Goal: Task Accomplishment & Management: Manage account settings

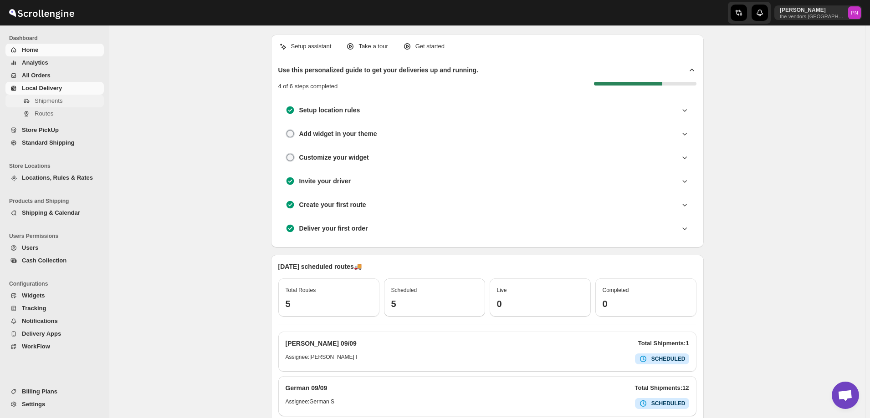
click at [42, 102] on span "Shipments" at bounding box center [49, 100] width 28 height 7
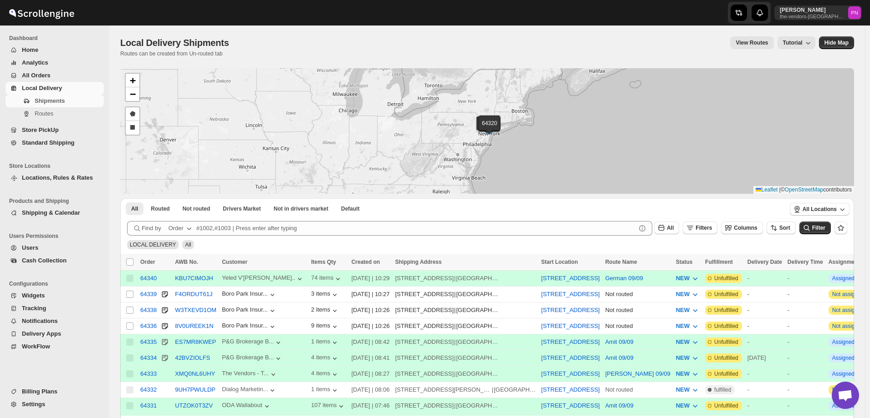
click at [180, 226] on div "Order" at bounding box center [175, 228] width 15 height 9
click at [187, 294] on div "Customer Name" at bounding box center [180, 296] width 43 height 9
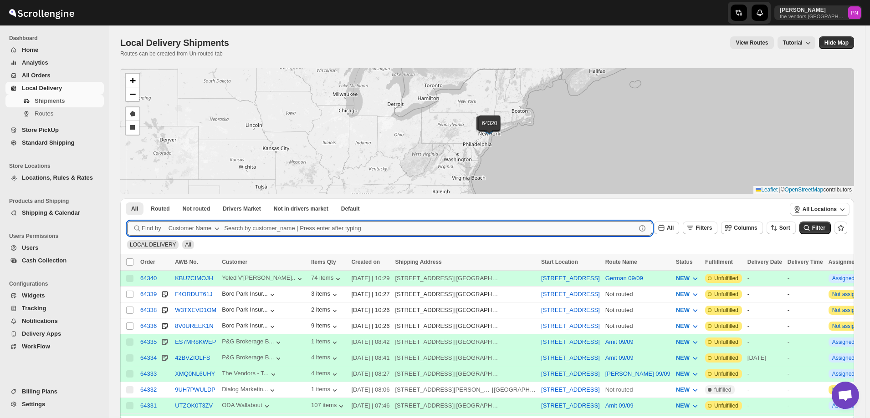
click at [265, 224] on input "text" at bounding box center [430, 228] width 412 height 15
paste input "Kaslander Lumber LLC"
click at [127, 199] on button "Submit" at bounding box center [140, 204] width 26 height 10
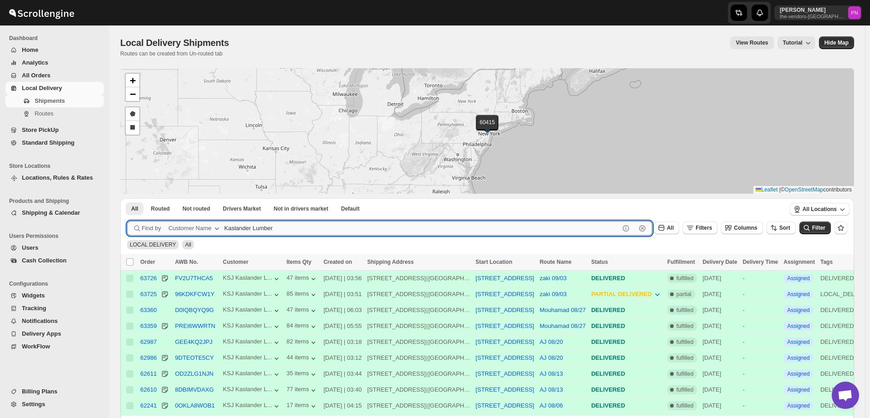
click at [287, 226] on input "Kaslander Lumber" at bounding box center [421, 228] width 395 height 15
paste input "Bound Logistics"
type input "Bound Logistics"
click at [127, 199] on button "Submit" at bounding box center [140, 204] width 26 height 10
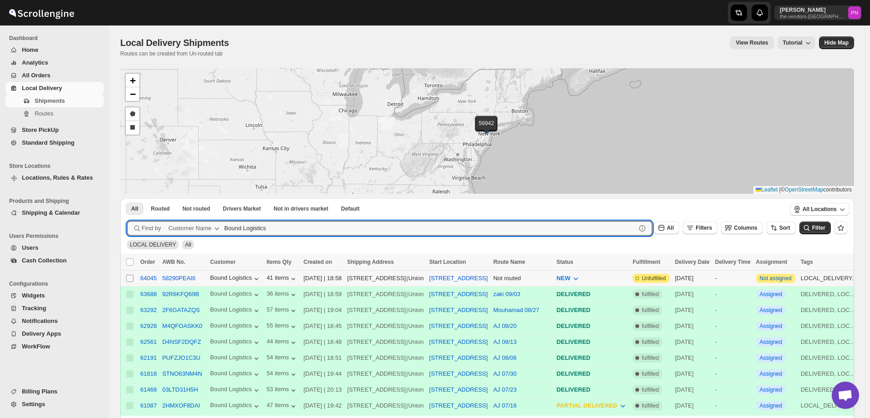
click at [131, 278] on input "Select shipment" at bounding box center [129, 278] width 7 height 7
checkbox input "true"
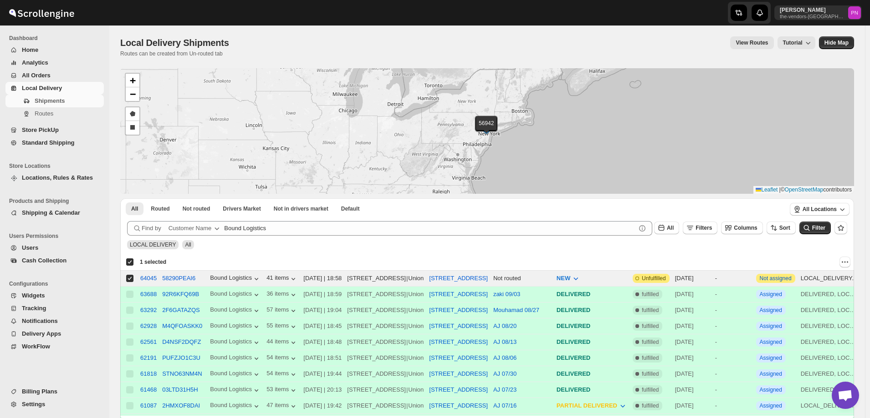
checkbox input "true"
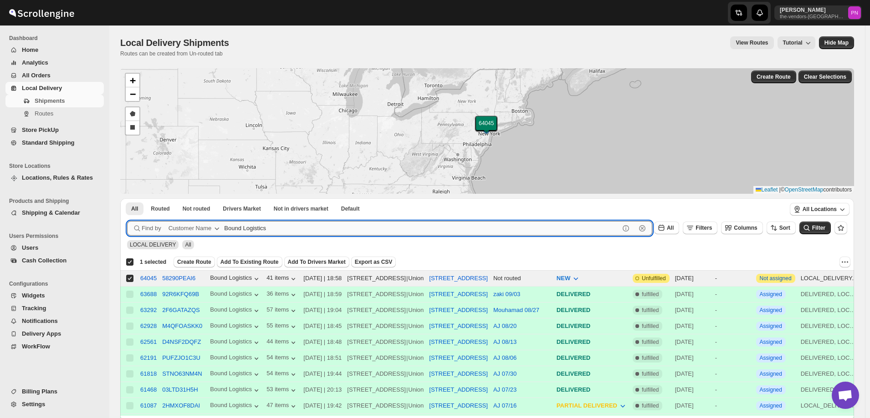
click at [302, 227] on input "Bound Logistics" at bounding box center [421, 228] width 395 height 15
paste input "[PERSON_NAME] realty & Management"
type input "[PERSON_NAME]"
click at [127, 199] on button "Submit" at bounding box center [140, 204] width 26 height 10
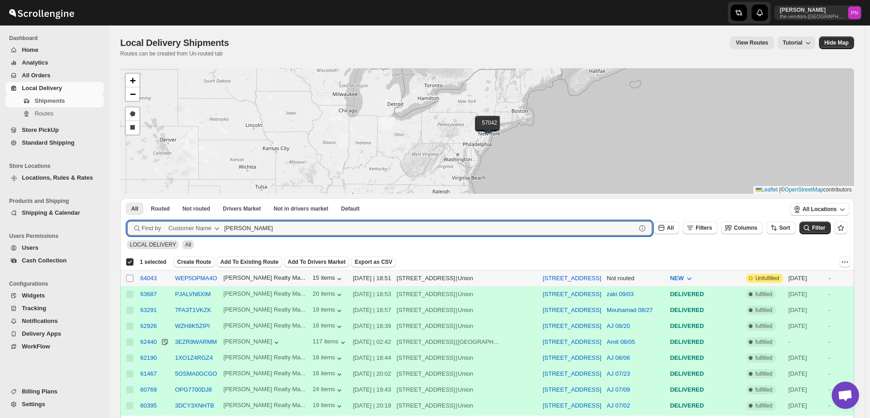
click at [130, 278] on input "Select shipment" at bounding box center [129, 278] width 7 height 7
checkbox input "true"
checkbox input "false"
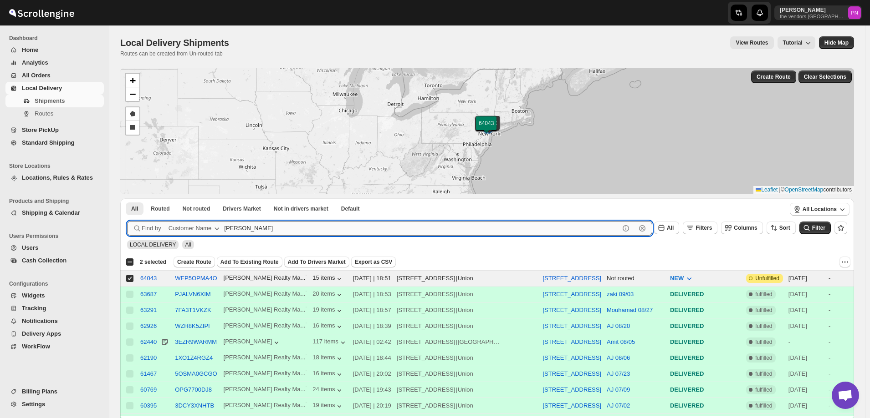
click at [260, 227] on input "[PERSON_NAME]" at bounding box center [421, 228] width 395 height 15
paste input "Kaslander"
type input "Kaslander"
click at [127, 199] on button "Submit" at bounding box center [140, 204] width 26 height 10
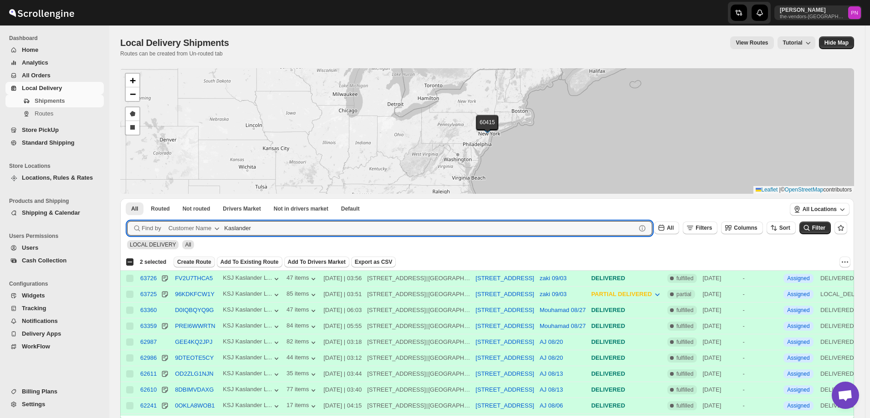
click at [197, 262] on span "Create Route" at bounding box center [194, 262] width 34 height 7
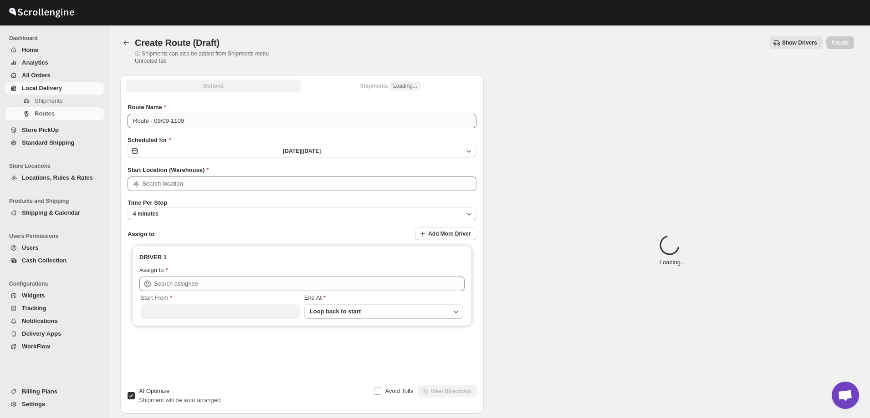
type input "[STREET_ADDRESS]"
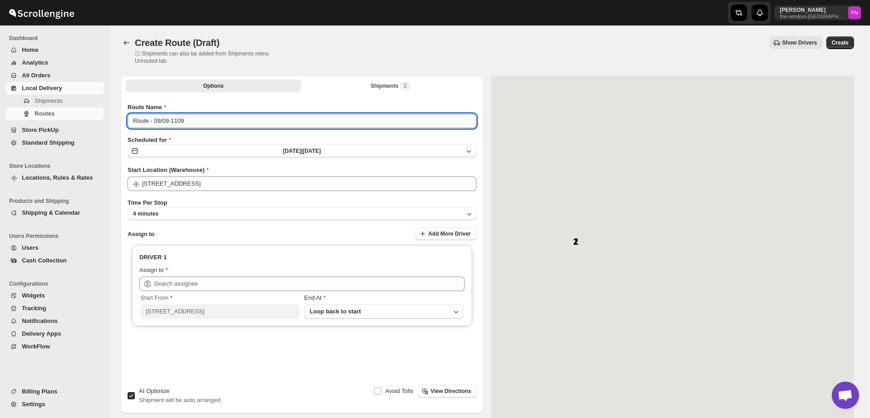
click at [208, 121] on input "Route - 09/09-1109" at bounding box center [301, 121] width 349 height 15
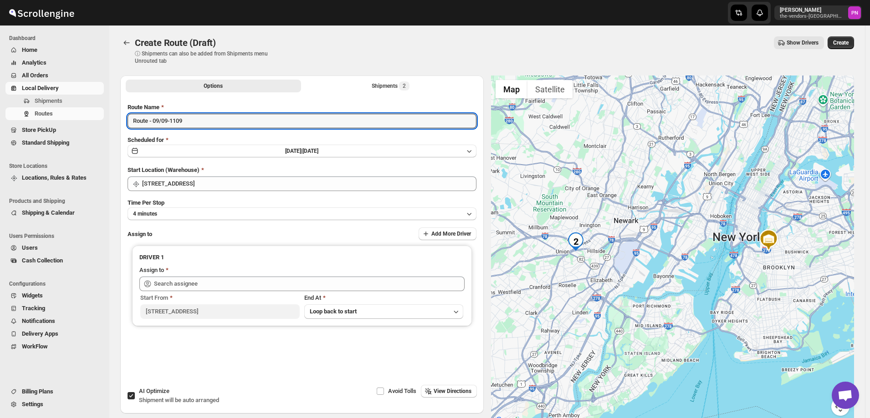
paste input "ZAKI"
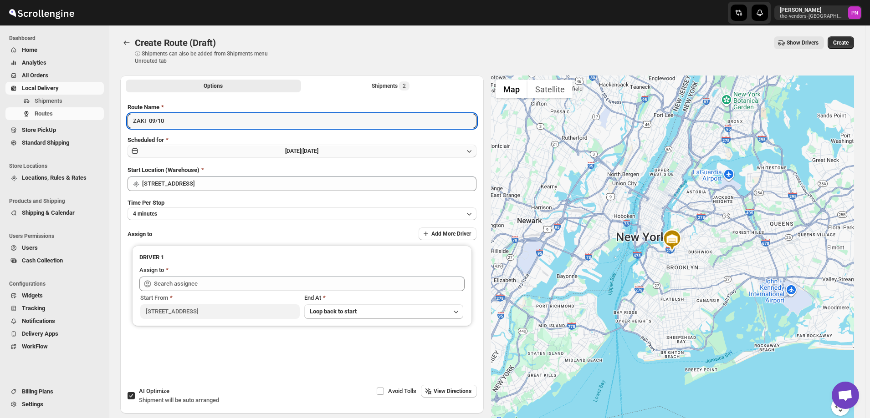
type input "ZAKI 09/10"
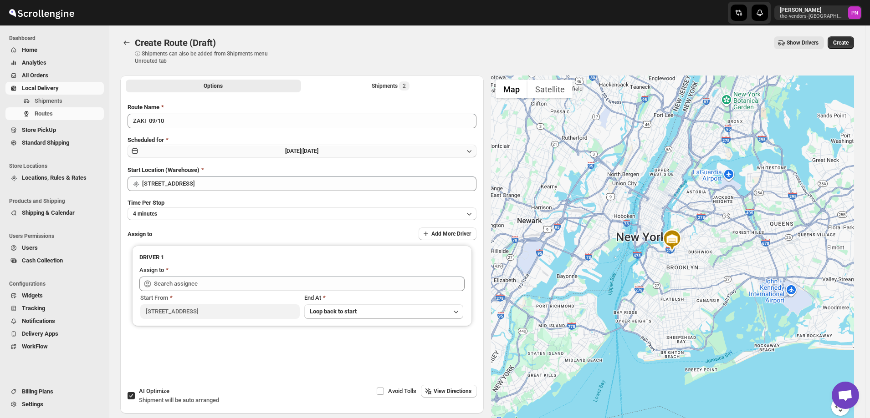
click at [285, 152] on span "[DATE] |" at bounding box center [293, 151] width 17 height 6
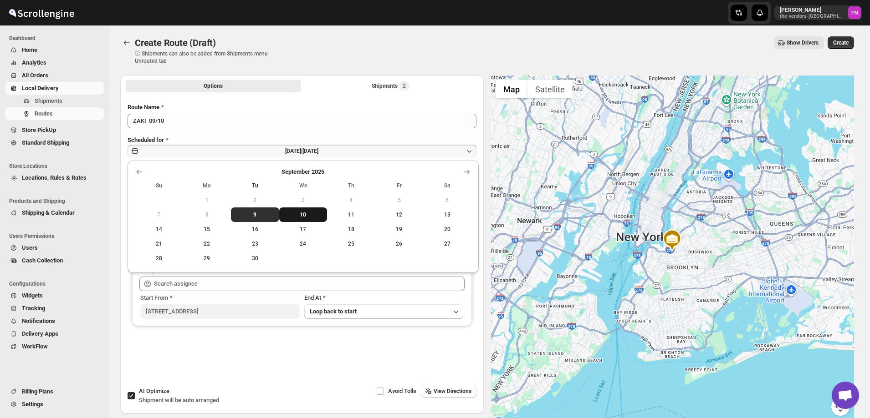
click at [300, 218] on span "10" at bounding box center [303, 214] width 41 height 7
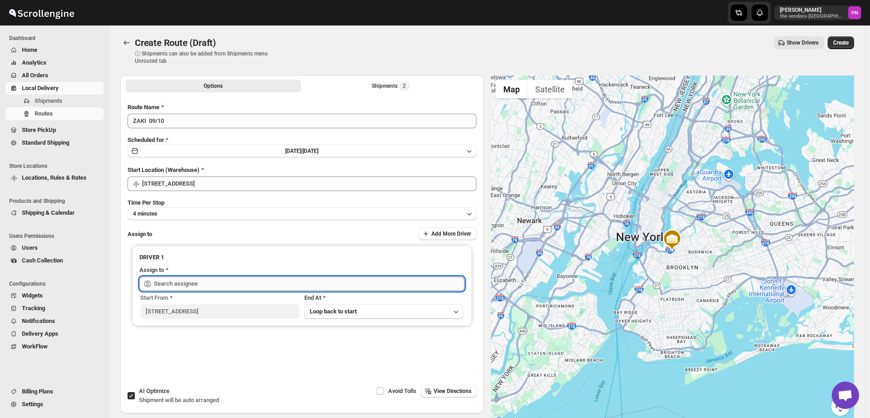
click at [194, 284] on input "text" at bounding box center [309, 284] width 311 height 15
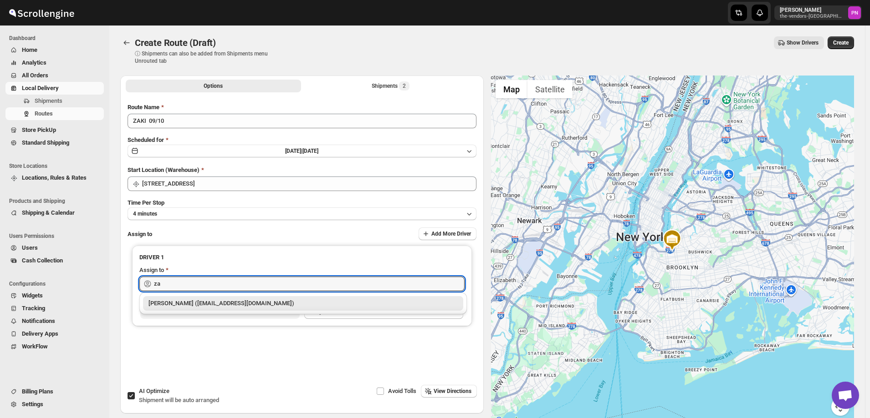
click at [191, 305] on div "[PERSON_NAME] ([EMAIL_ADDRESS][DOMAIN_NAME])" at bounding box center [302, 303] width 309 height 9
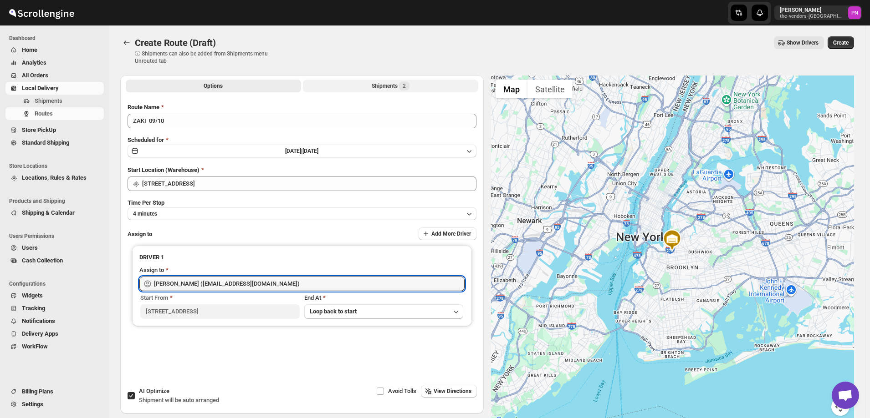
type input "[PERSON_NAME] ([EMAIL_ADDRESS][DOMAIN_NAME])"
click at [375, 91] on button "Shipments 2" at bounding box center [390, 86] width 175 height 13
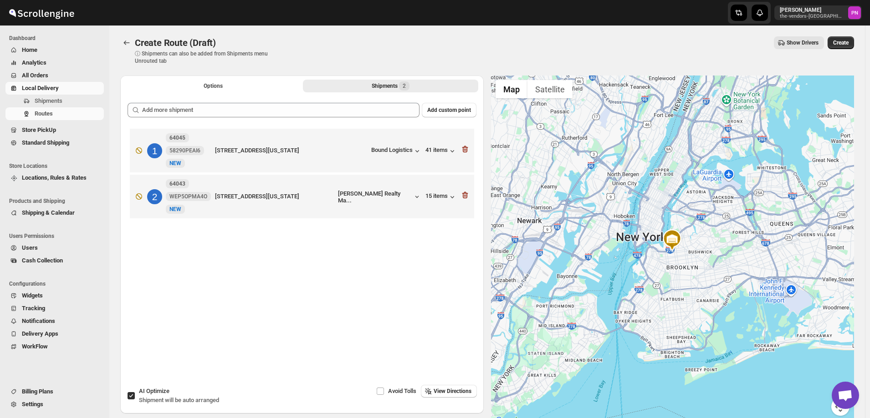
click at [131, 393] on input "AI Optimize Shipment will be auto arranged" at bounding box center [130, 395] width 7 height 7
checkbox input "false"
click at [455, 392] on span "View Directions" at bounding box center [452, 391] width 38 height 7
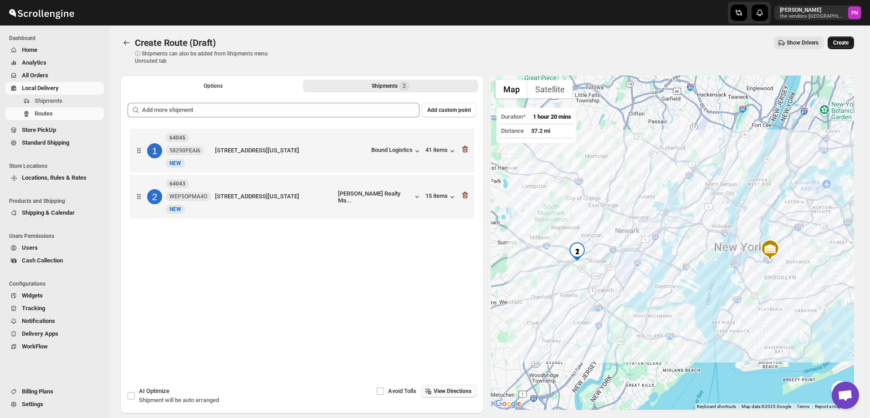
click at [848, 40] on span "Create" at bounding box center [840, 42] width 15 height 7
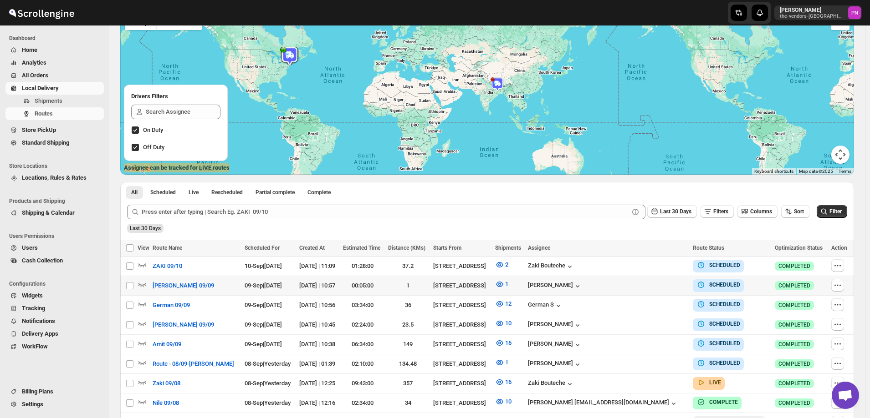
scroll to position [91, 0]
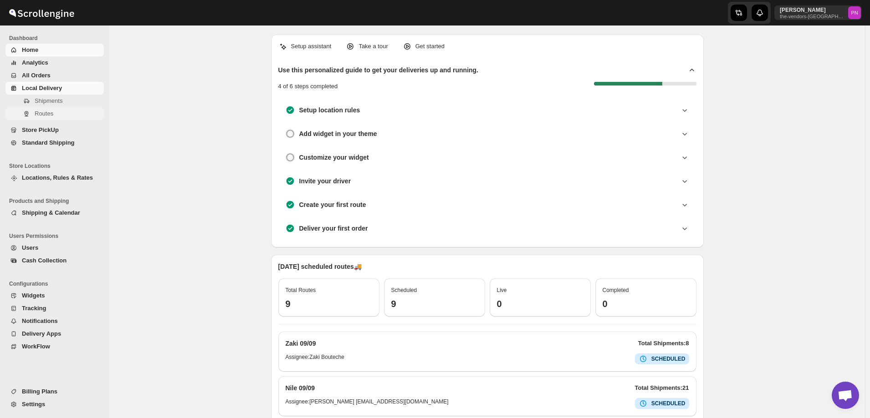
click at [41, 113] on span "Routes" at bounding box center [44, 113] width 19 height 7
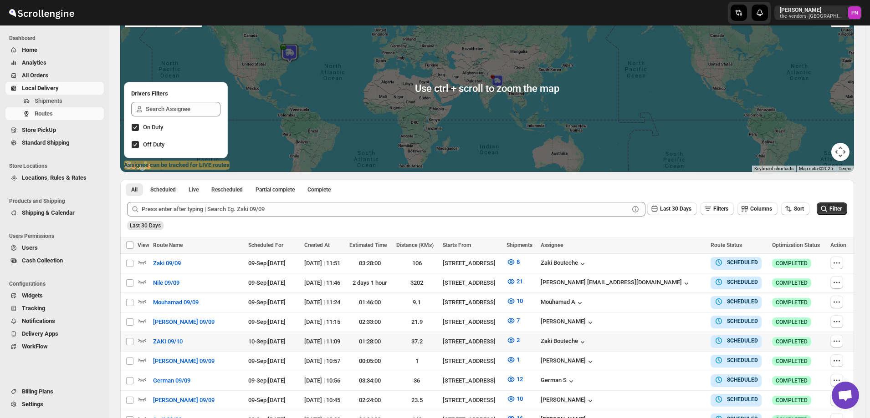
scroll to position [179, 0]
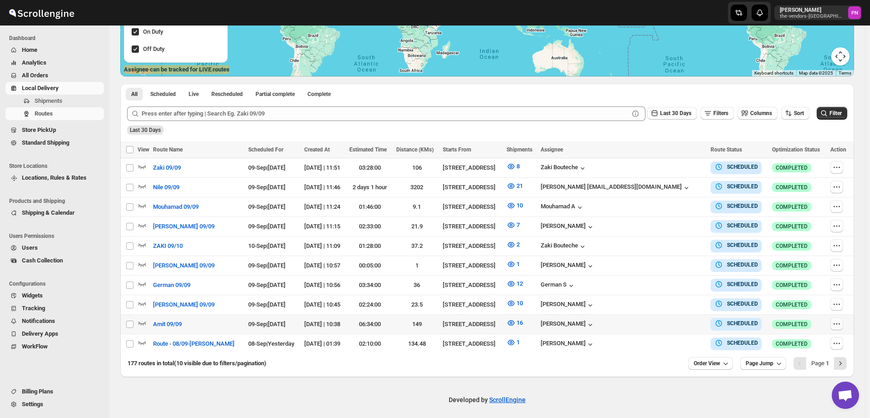
click at [832, 323] on icon "button" at bounding box center [836, 324] width 9 height 9
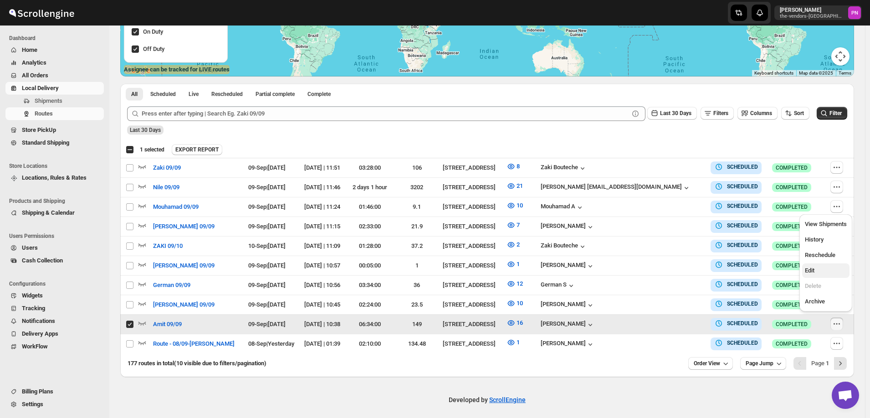
click at [819, 272] on span "Edit" at bounding box center [826, 270] width 42 height 9
checkbox input "false"
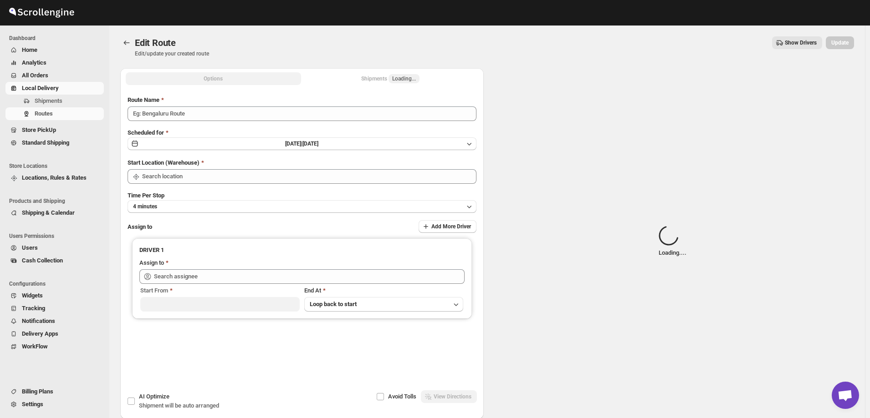
type input "Amit 09/09"
type input "[STREET_ADDRESS]"
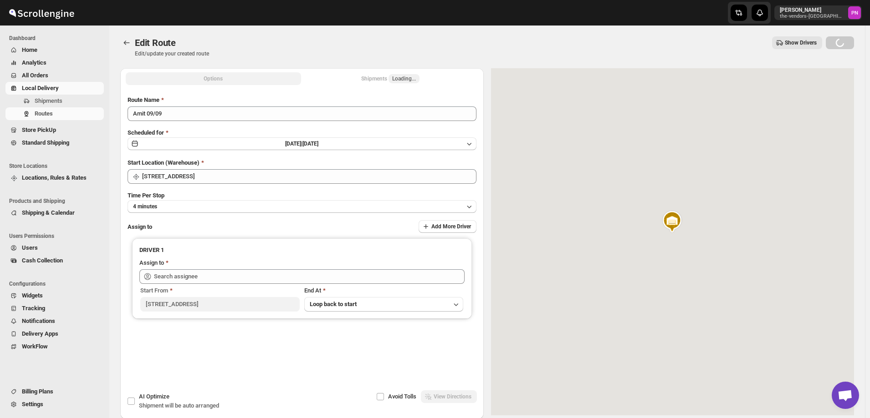
type input "[PERSON_NAME] ([EMAIL_ADDRESS][DOMAIN_NAME])"
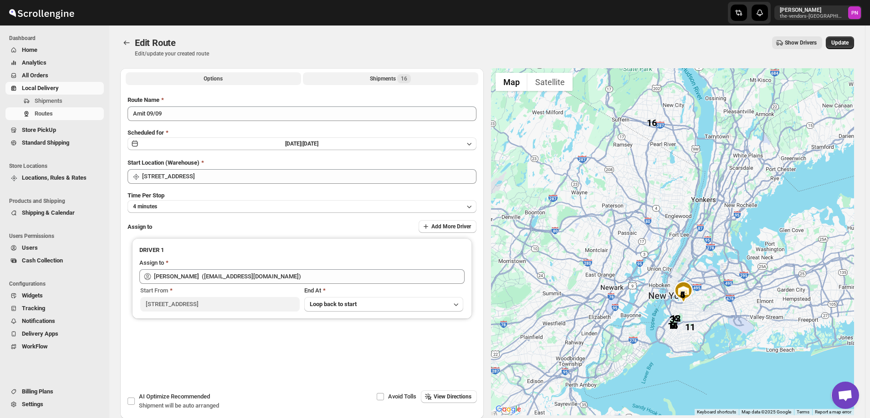
click at [374, 78] on div "Shipments 16" at bounding box center [390, 78] width 41 height 9
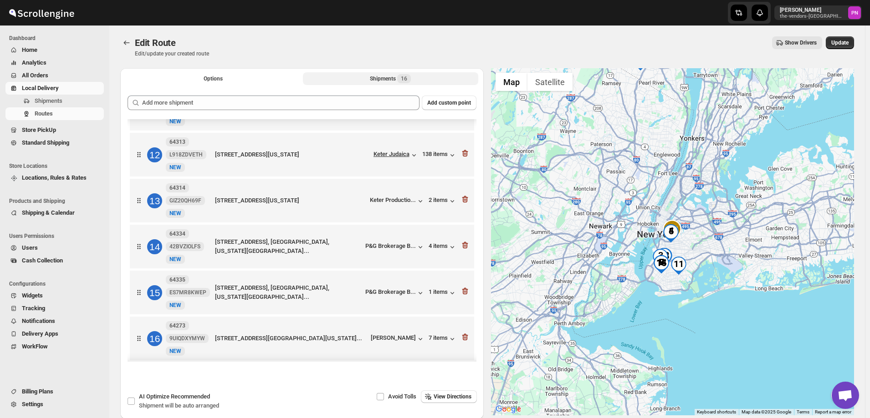
scroll to position [498, 0]
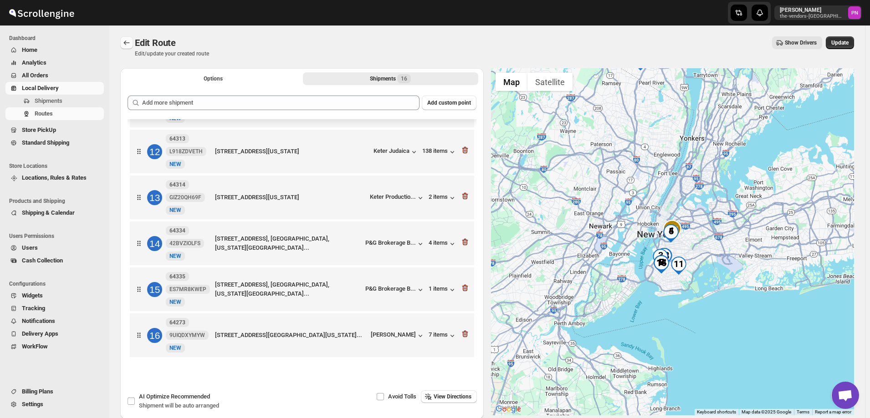
click at [127, 46] on icon "Routes" at bounding box center [126, 42] width 9 height 9
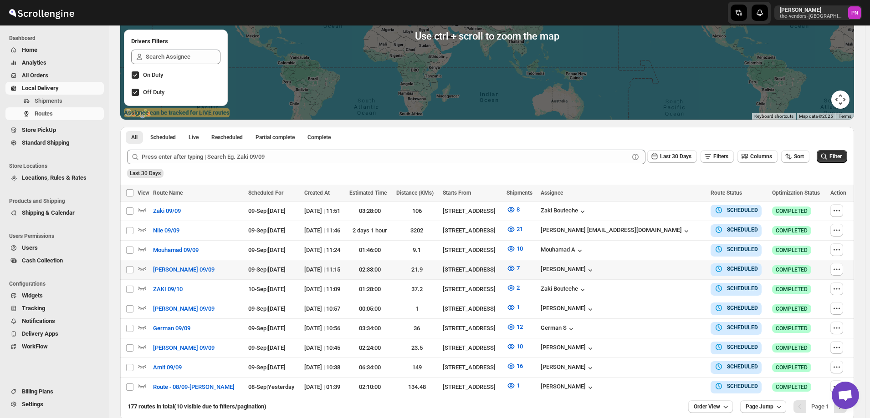
scroll to position [179, 0]
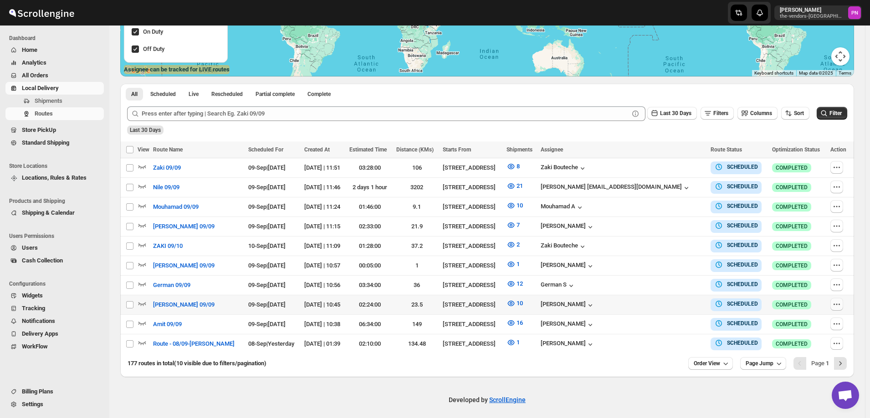
click at [838, 302] on icon "button" at bounding box center [836, 304] width 9 height 9
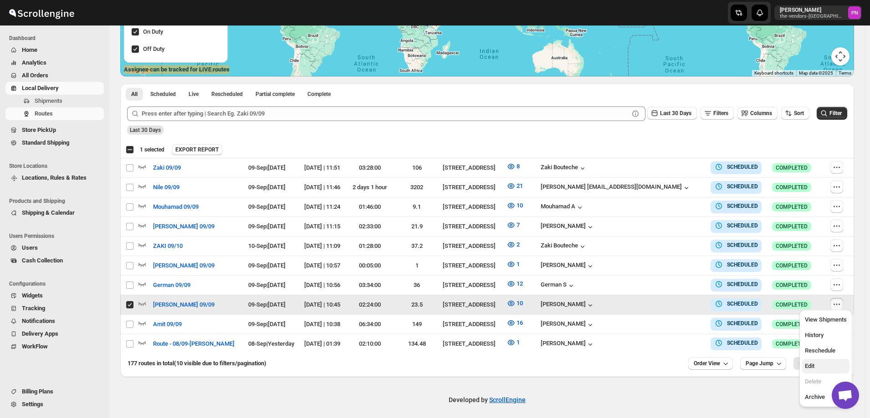
click at [815, 365] on span "Edit" at bounding box center [826, 366] width 42 height 9
checkbox input "false"
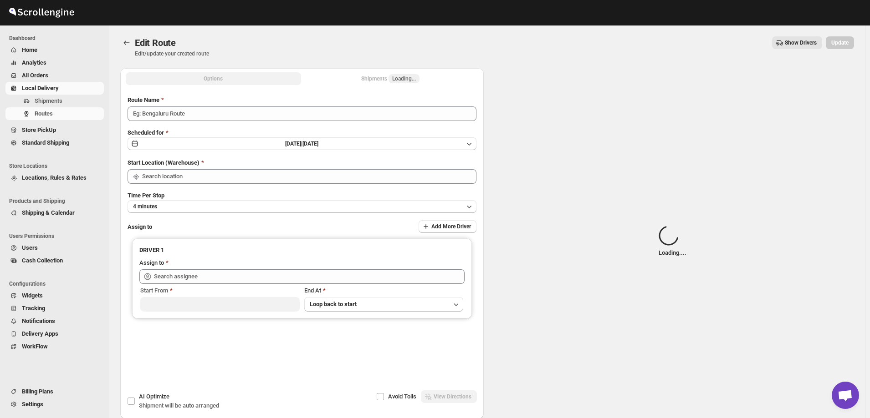
type input "[PERSON_NAME] 09/09"
type input "[STREET_ADDRESS]"
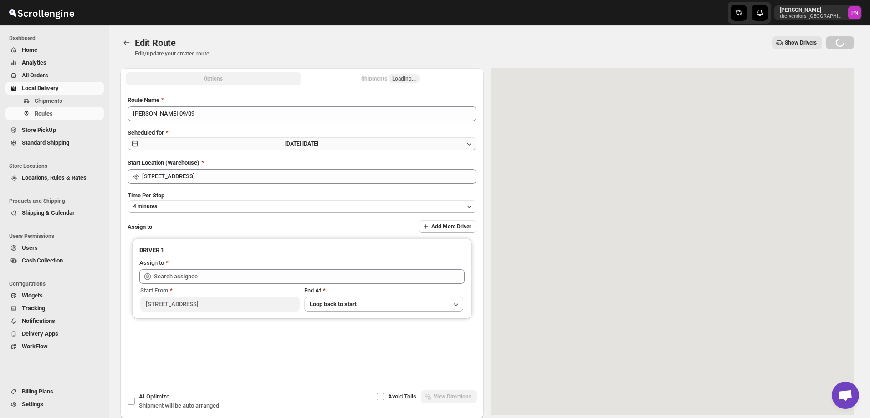
type input "[PERSON_NAME] ([EMAIL_ADDRESS][DOMAIN_NAME])"
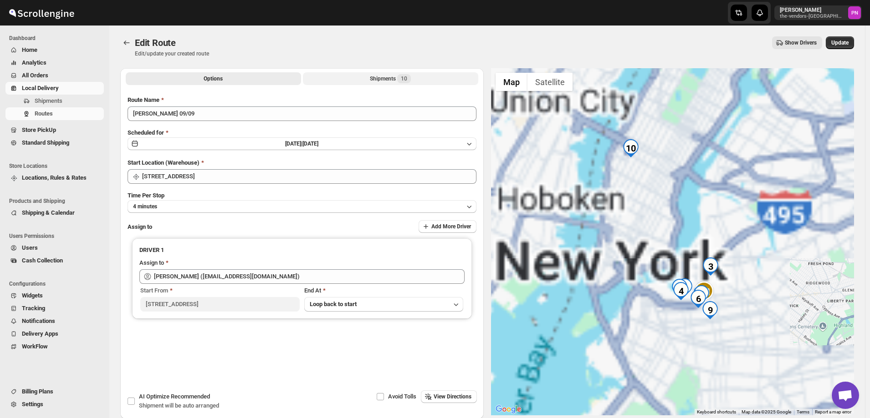
click at [388, 76] on div "Shipments 10" at bounding box center [390, 78] width 41 height 9
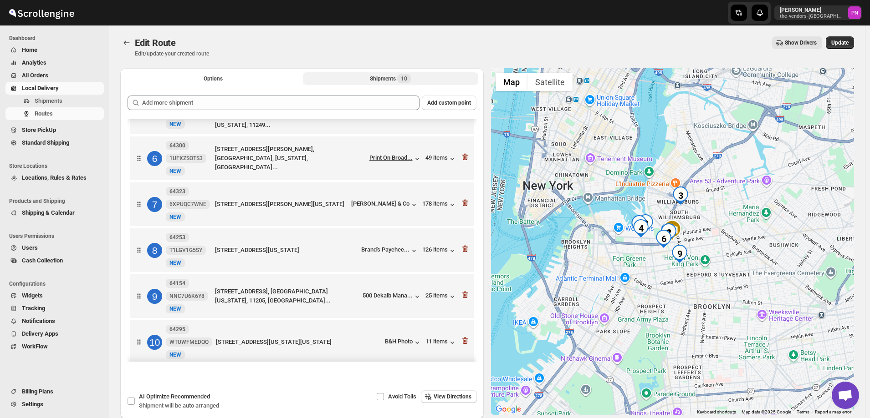
scroll to position [222, 0]
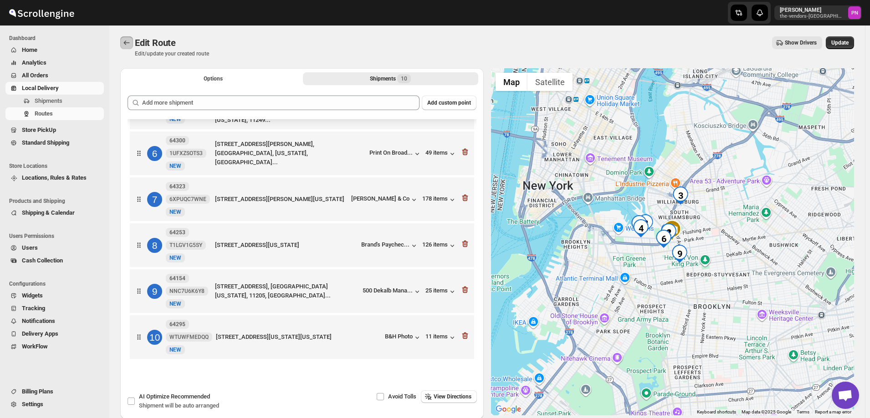
click at [124, 43] on icon "Routes" at bounding box center [126, 42] width 9 height 9
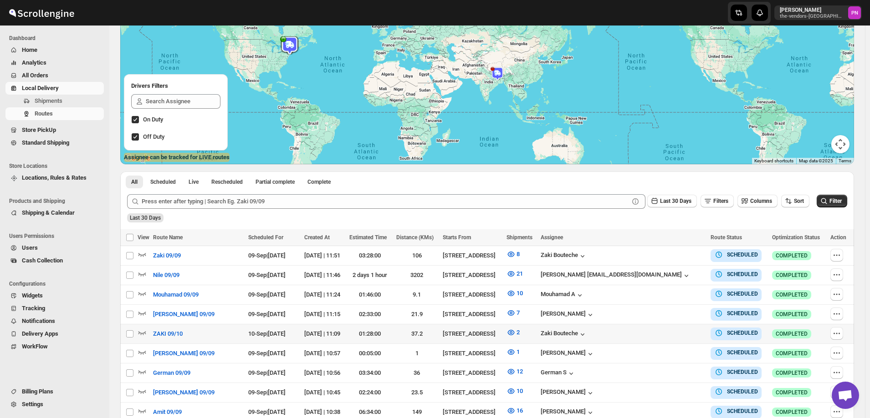
scroll to position [137, 0]
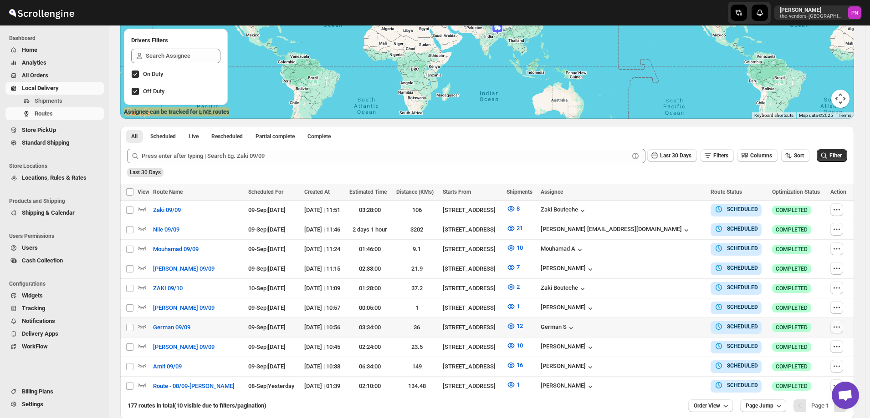
click at [837, 326] on icon "button" at bounding box center [836, 327] width 9 height 9
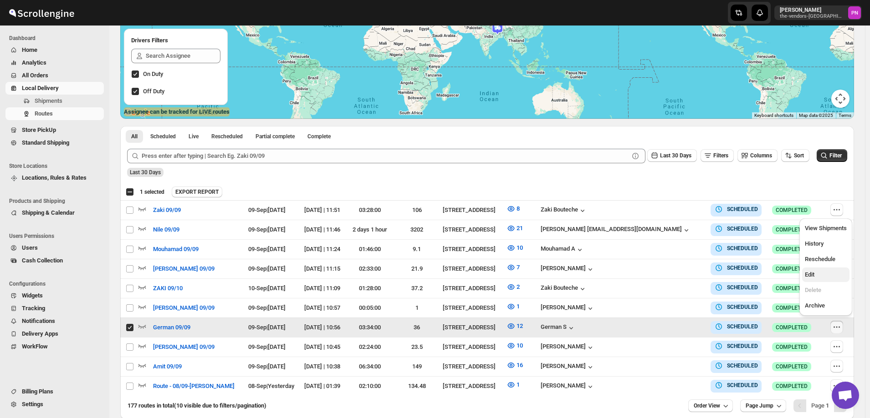
click at [813, 272] on span "Edit" at bounding box center [810, 274] width 10 height 7
checkbox input "false"
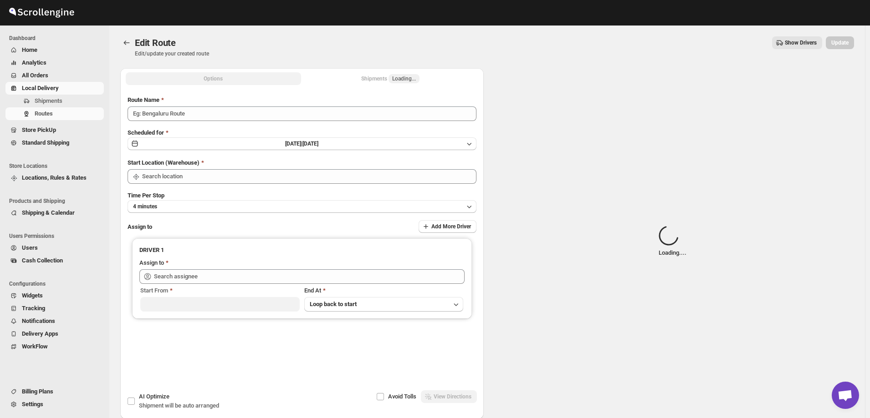
type input "German 09/09"
type input "[STREET_ADDRESS]"
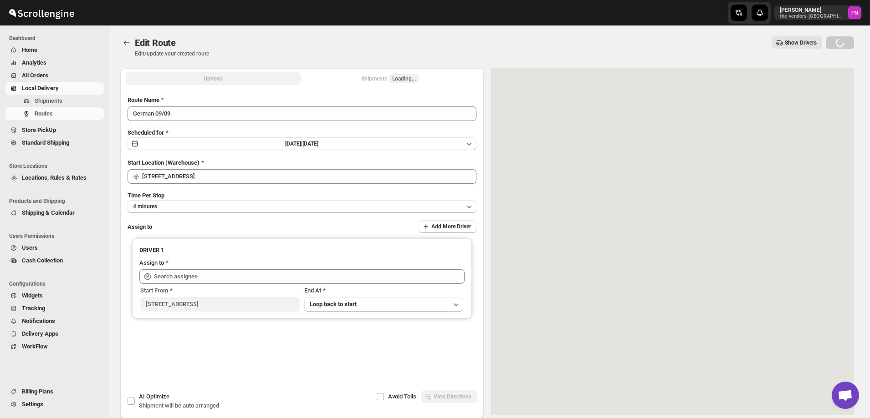
type input "[DEMOGRAPHIC_DATA] S ([EMAIL_ADDRESS][DOMAIN_NAME])"
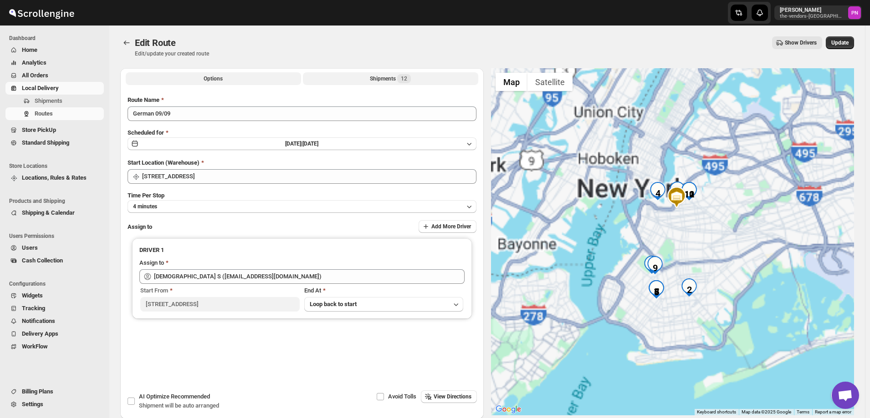
click at [376, 79] on div "Shipments 12" at bounding box center [390, 78] width 41 height 9
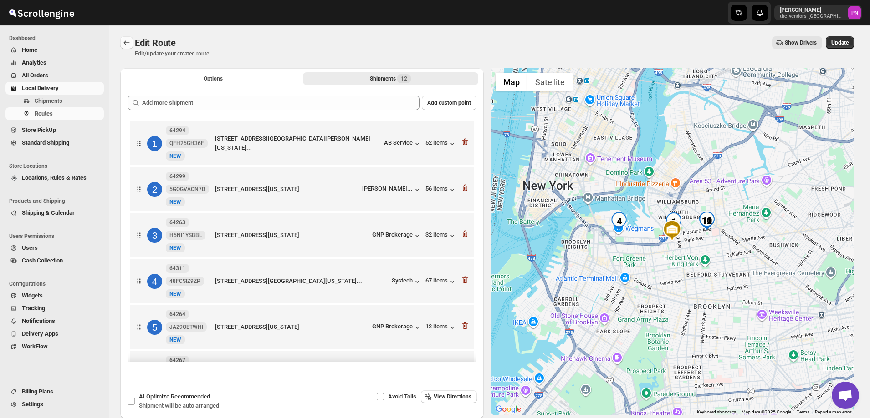
click at [126, 42] on icon "Routes" at bounding box center [126, 42] width 9 height 9
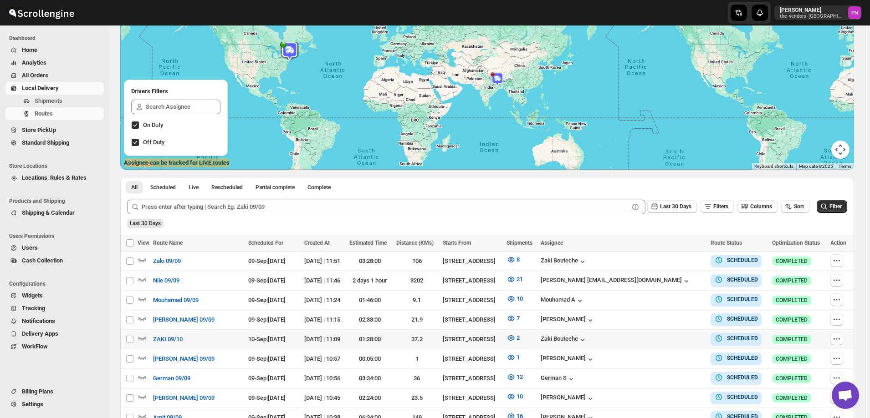
scroll to position [91, 0]
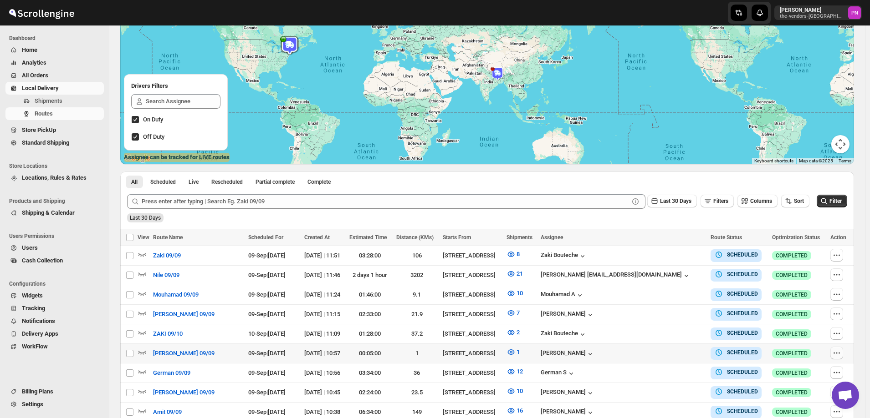
click at [835, 353] on icon "button" at bounding box center [836, 353] width 9 height 9
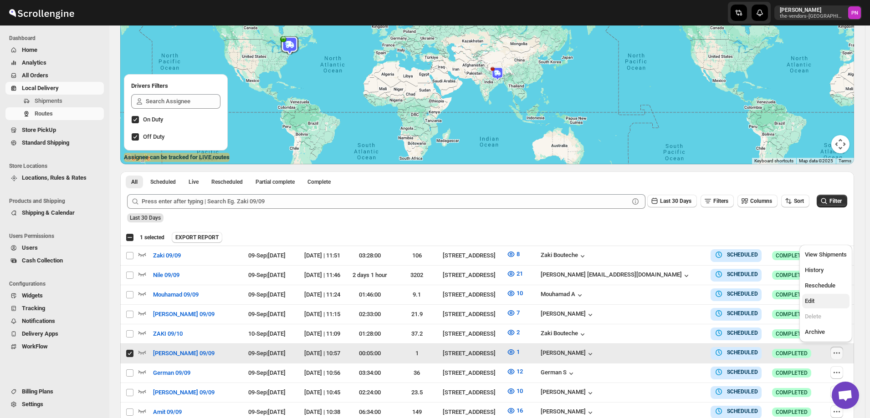
click at [818, 300] on span "Edit" at bounding box center [826, 301] width 42 height 9
checkbox input "false"
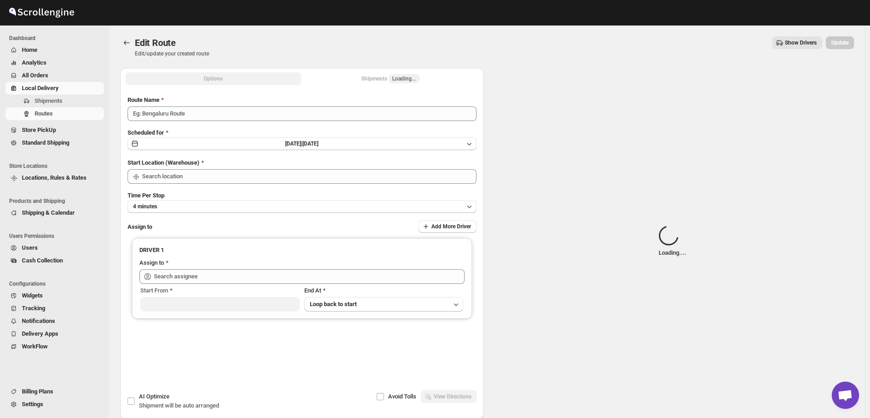
type input "[PERSON_NAME] 09/09"
type input "[STREET_ADDRESS]"
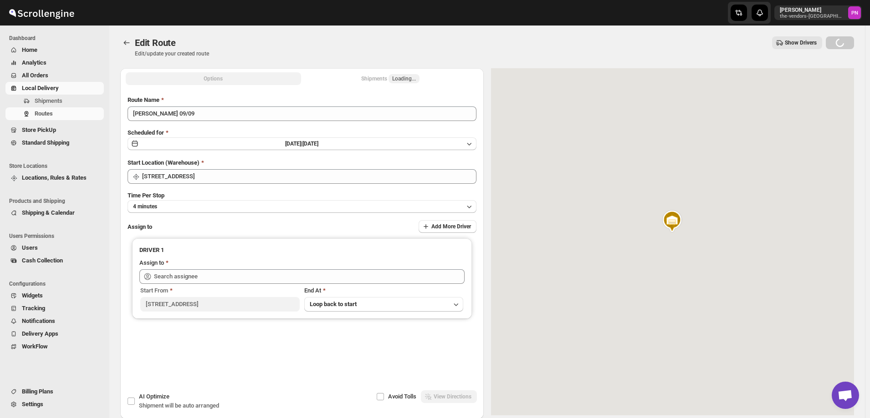
type input "[PERSON_NAME] ([EMAIL_ADDRESS][DOMAIN_NAME])"
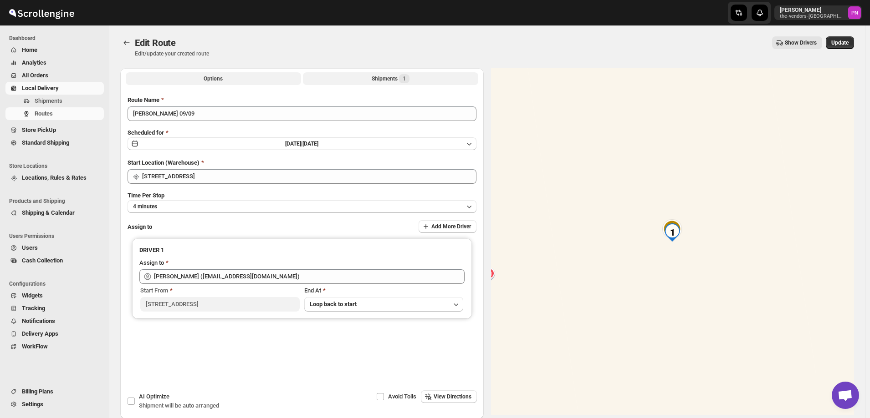
click at [374, 79] on div "Shipments 1" at bounding box center [391, 78] width 38 height 9
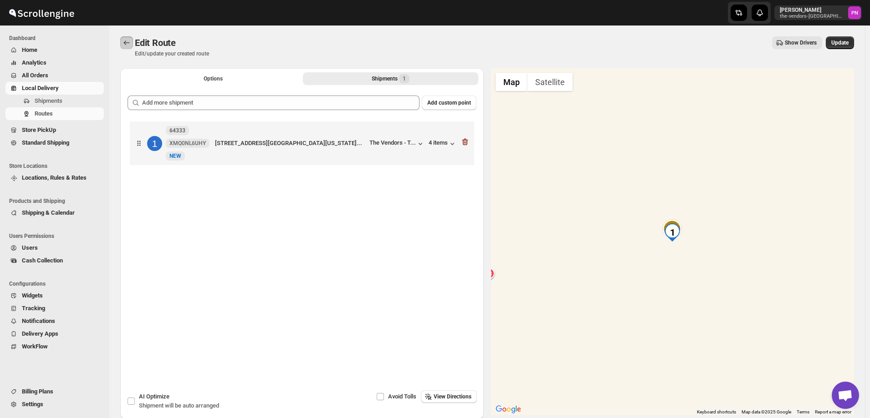
click at [124, 44] on icon "Routes" at bounding box center [126, 42] width 9 height 9
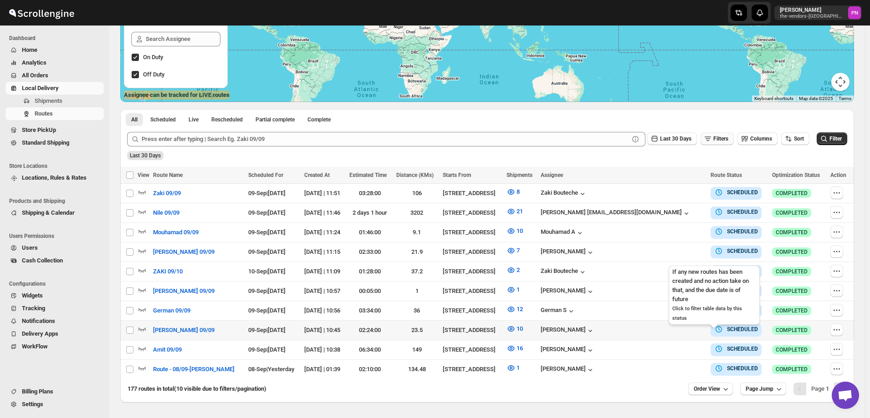
scroll to position [179, 0]
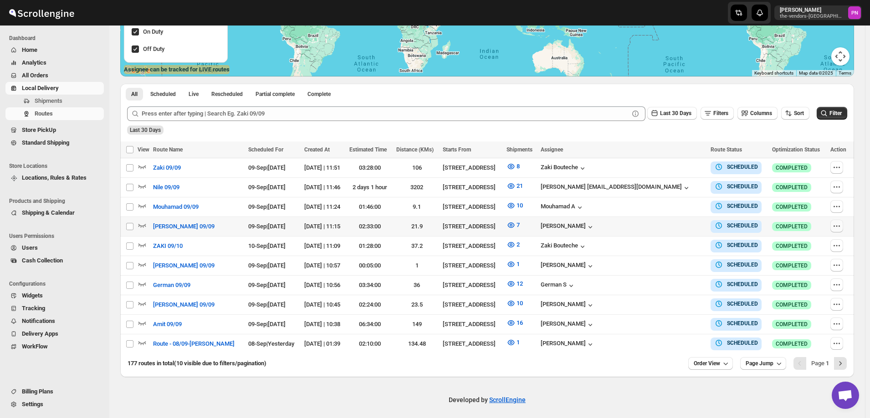
click at [836, 224] on icon "button" at bounding box center [836, 226] width 9 height 9
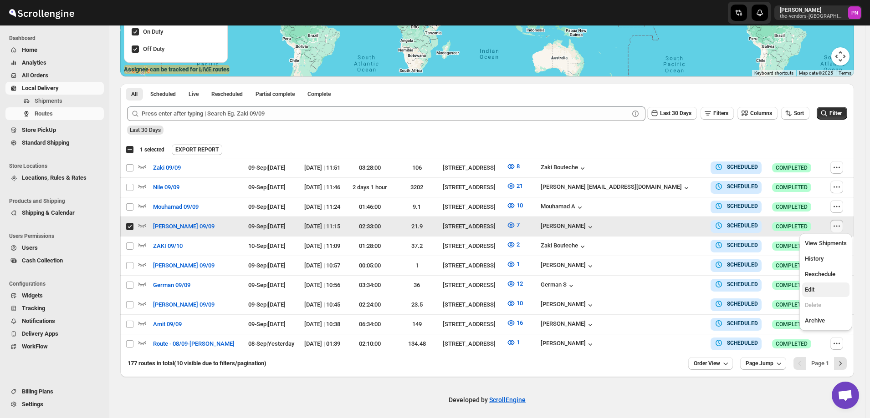
click at [822, 285] on button "Edit" at bounding box center [825, 290] width 47 height 15
checkbox input "false"
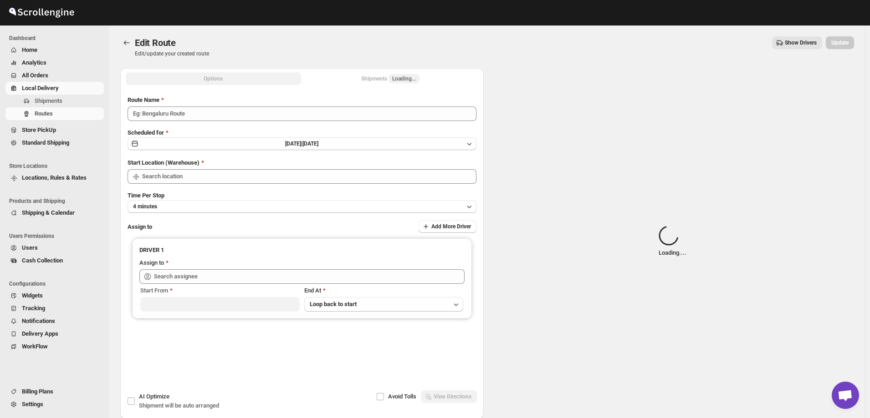
type input "Milton 09/09"
type input "[STREET_ADDRESS]"
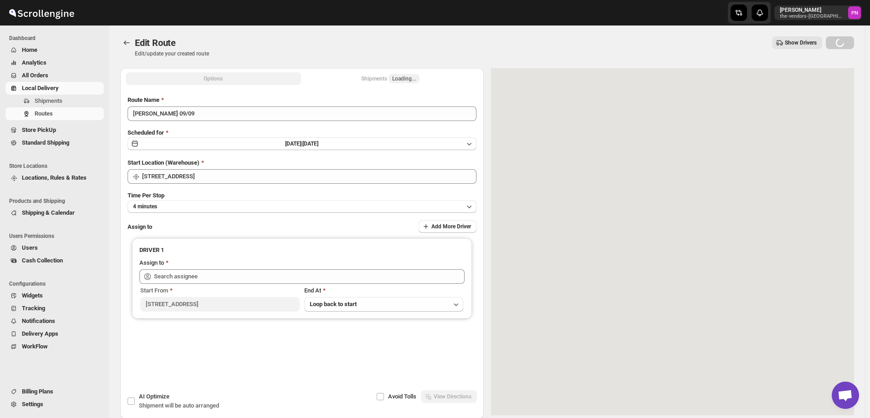
type input "[PERSON_NAME] ([EMAIL_ADDRESS][DOMAIN_NAME])"
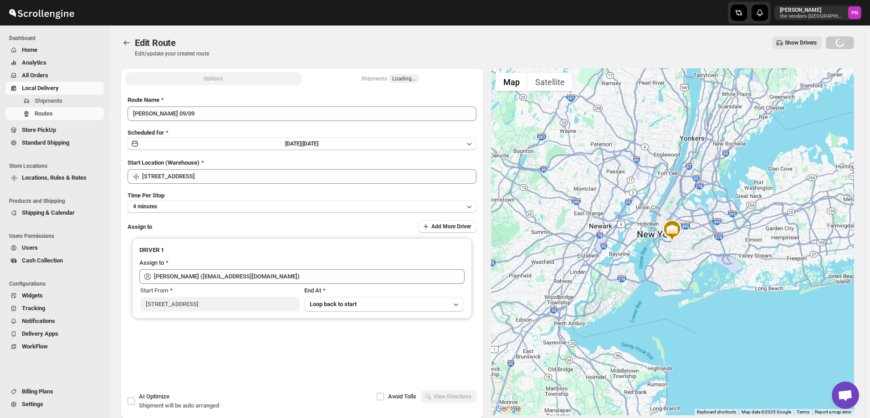
click at [378, 78] on div "Shipments Loading..." at bounding box center [390, 78] width 58 height 9
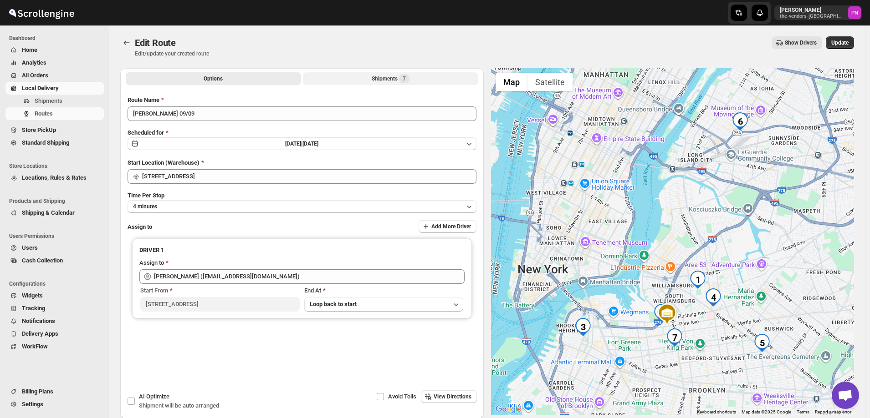
click at [378, 78] on div "Shipments 7" at bounding box center [391, 78] width 38 height 9
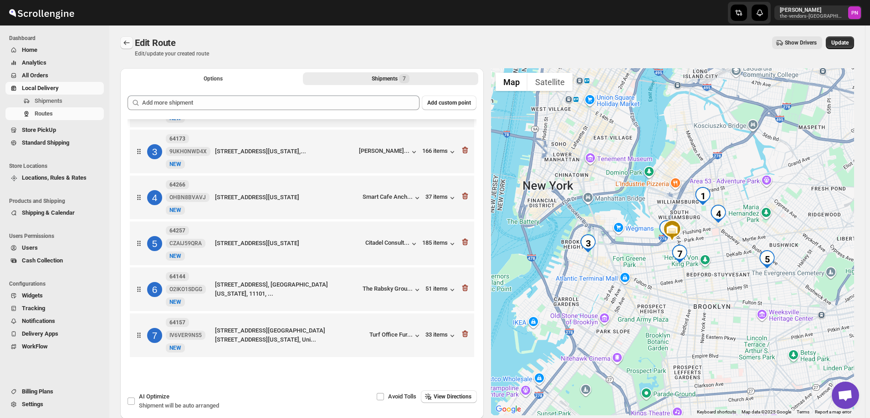
click at [127, 44] on icon "Routes" at bounding box center [126, 42] width 9 height 9
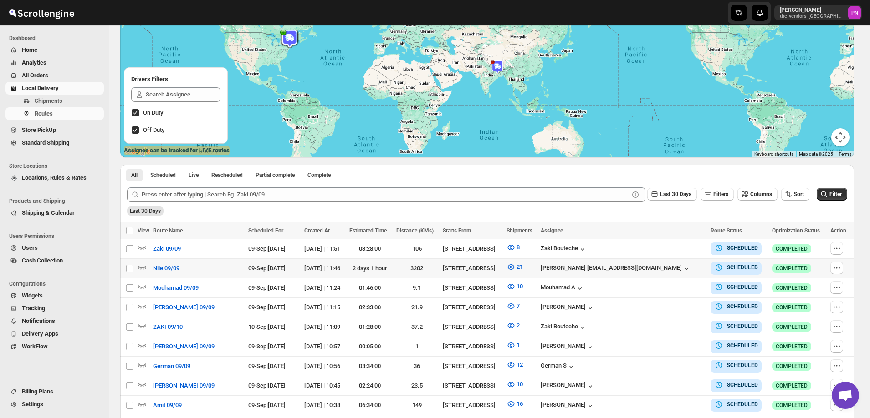
scroll to position [137, 0]
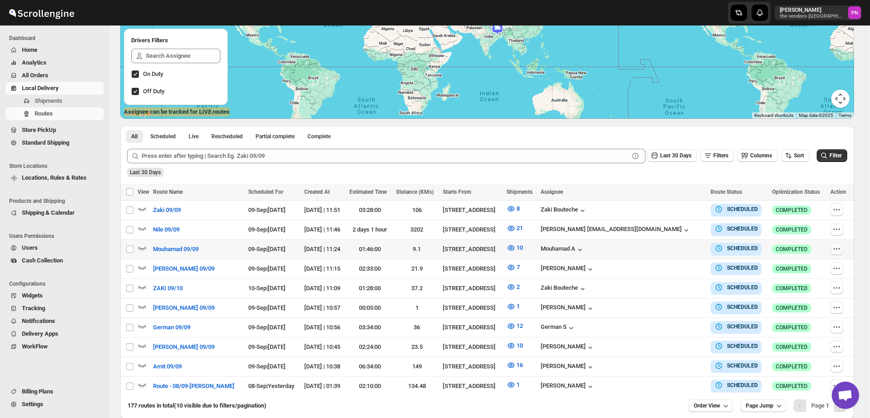
click at [838, 249] on icon "button" at bounding box center [836, 249] width 9 height 9
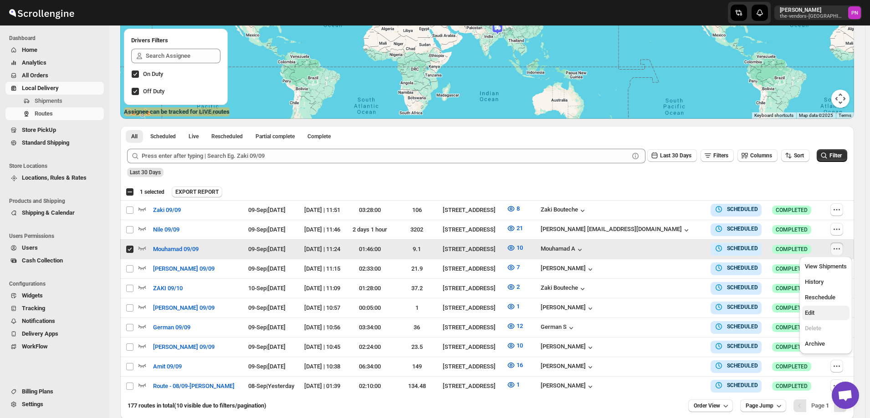
click at [825, 313] on span "Edit" at bounding box center [826, 313] width 42 height 9
checkbox input "false"
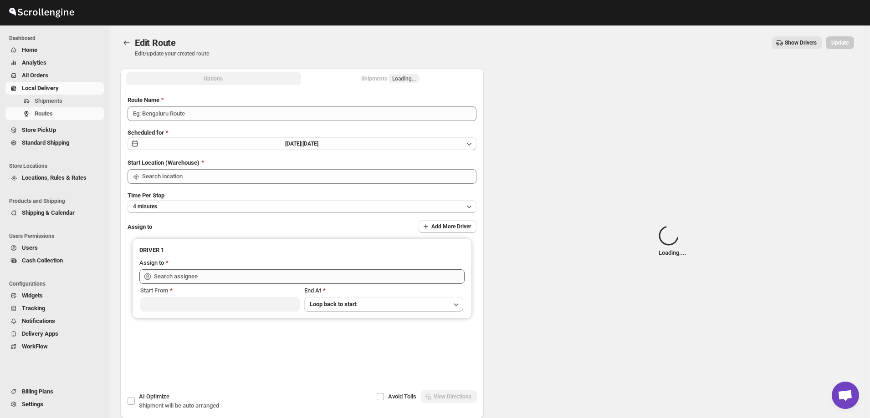
type input "Mouhamad 09/09"
type input "[STREET_ADDRESS]"
type input "Mouhamad A ([EMAIL_ADDRESS][DOMAIN_NAME])"
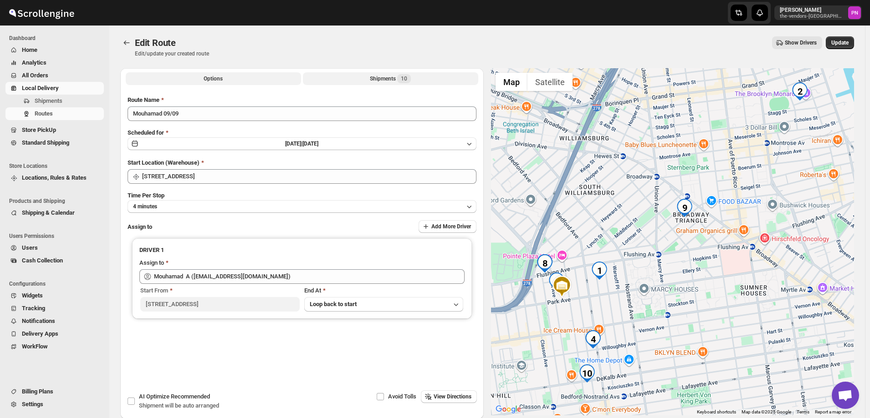
click at [366, 77] on button "Shipments 10" at bounding box center [390, 78] width 175 height 13
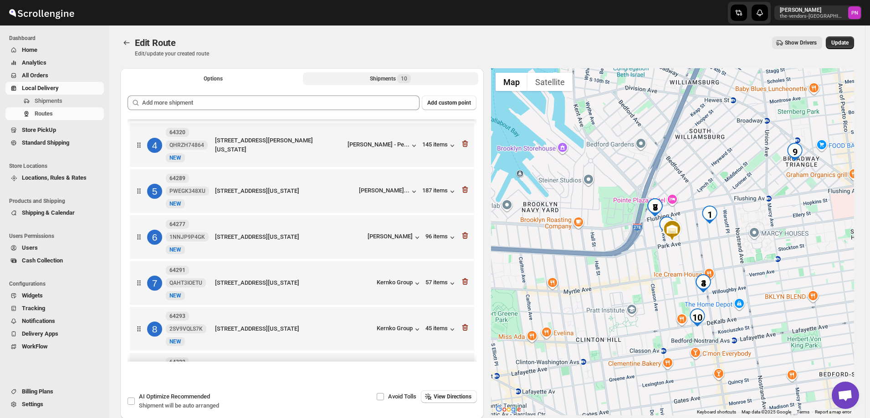
scroll to position [131, 0]
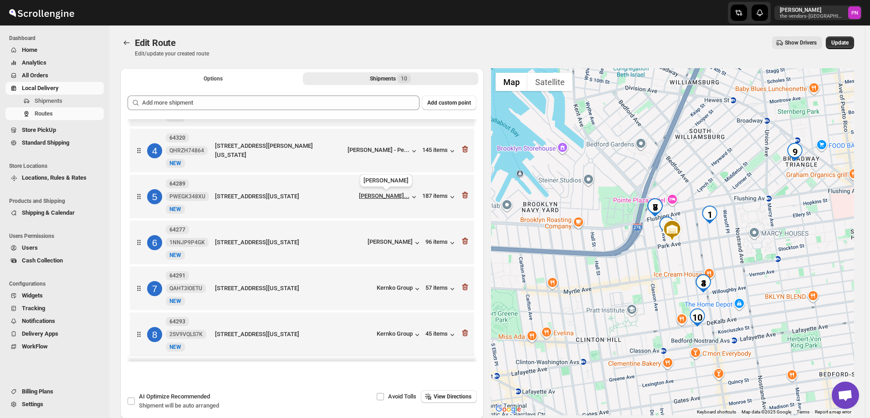
click at [389, 193] on div "Hershy Silbers..." at bounding box center [384, 196] width 51 height 7
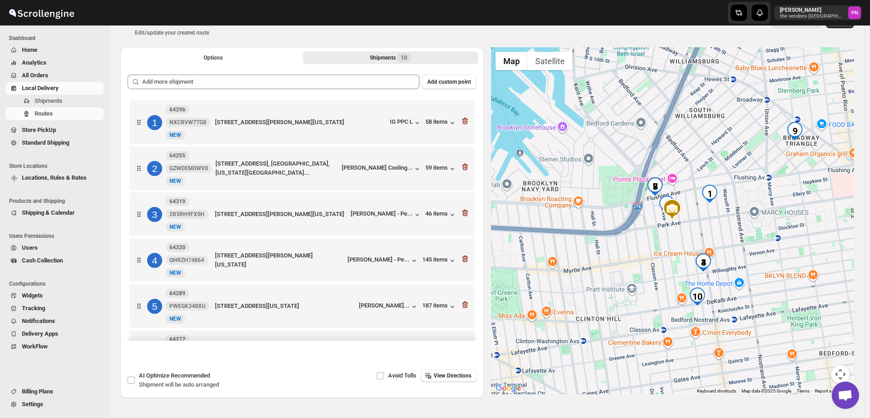
scroll to position [0, 0]
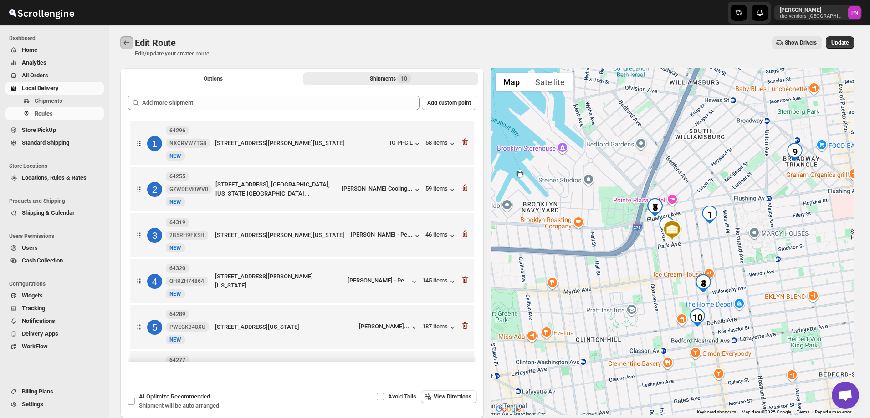
click at [125, 41] on icon "Routes" at bounding box center [126, 42] width 9 height 9
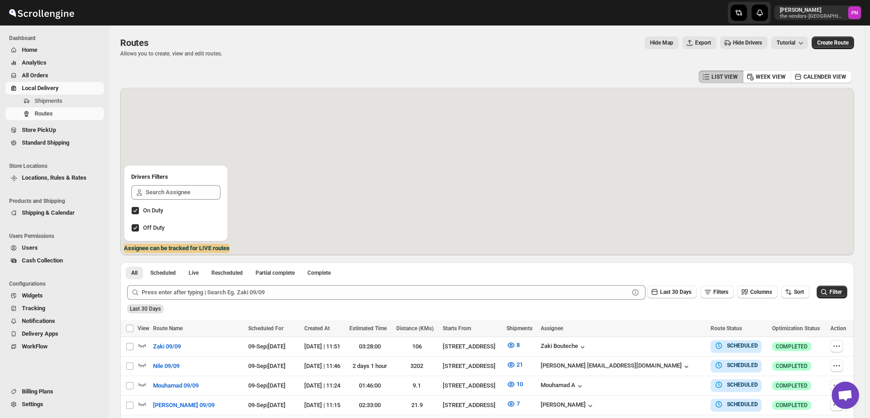
scroll to position [91, 0]
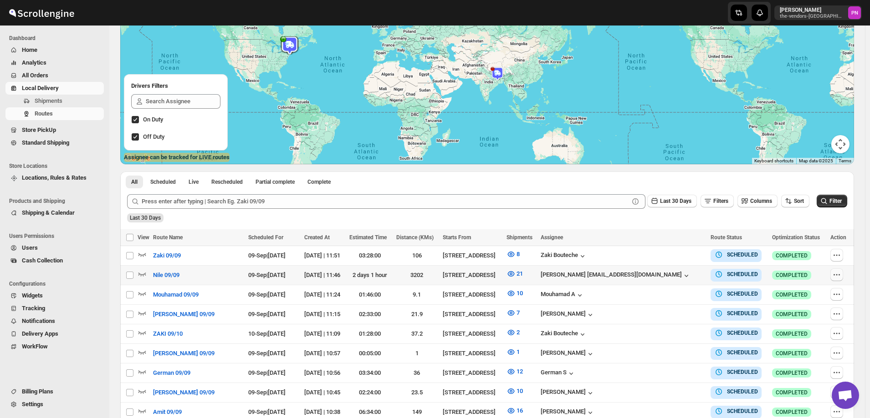
click at [834, 273] on icon "button" at bounding box center [836, 274] width 9 height 9
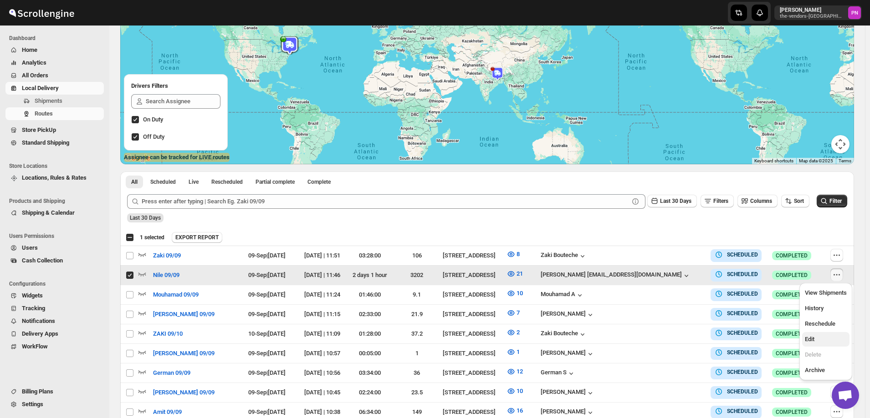
click at [821, 337] on span "Edit" at bounding box center [826, 339] width 42 height 9
checkbox input "false"
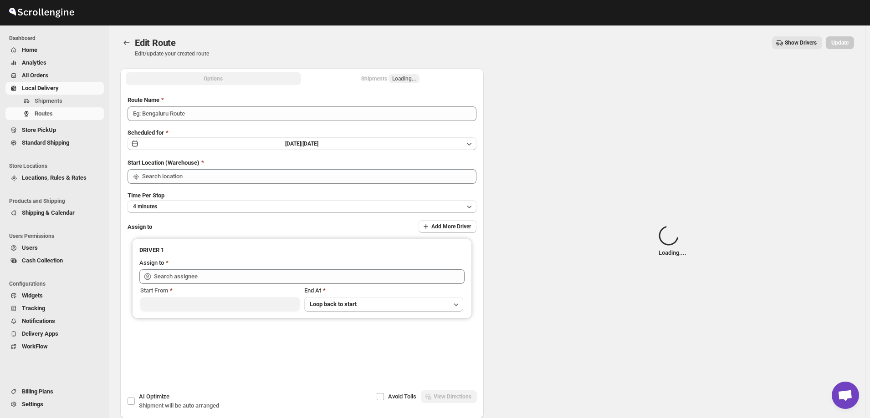
type input "Nile 09/09"
type input "[STREET_ADDRESS]"
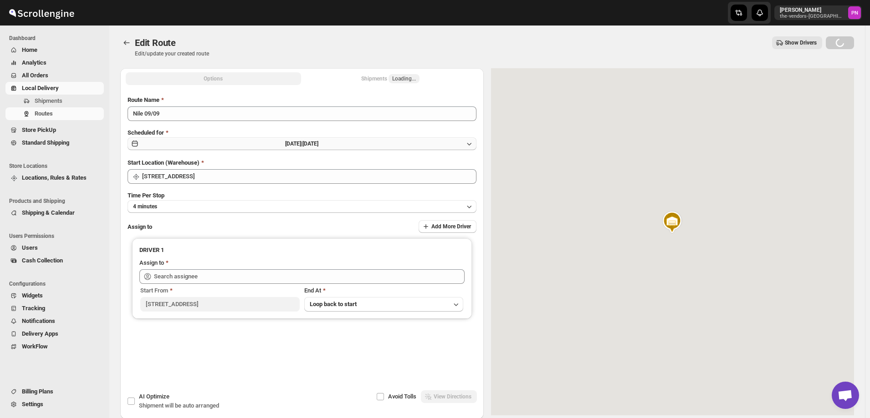
type input "[PERSON_NAME] [EMAIL_ADDRESS][DOMAIN_NAME] ([EMAIL_ADDRESS][DOMAIN_NAME])"
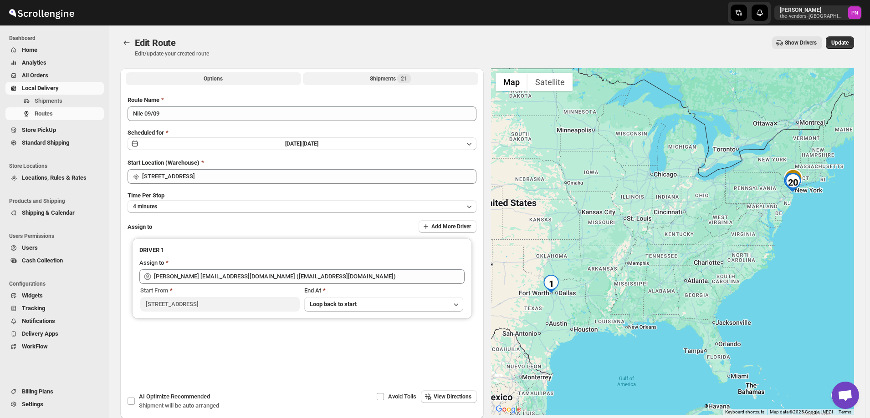
click at [380, 76] on div "Shipments 21" at bounding box center [390, 78] width 41 height 9
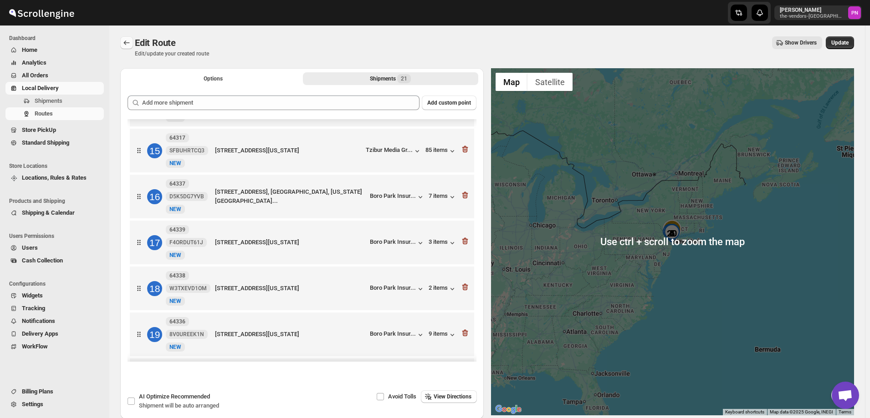
click at [126, 39] on icon "Routes" at bounding box center [126, 42] width 9 height 9
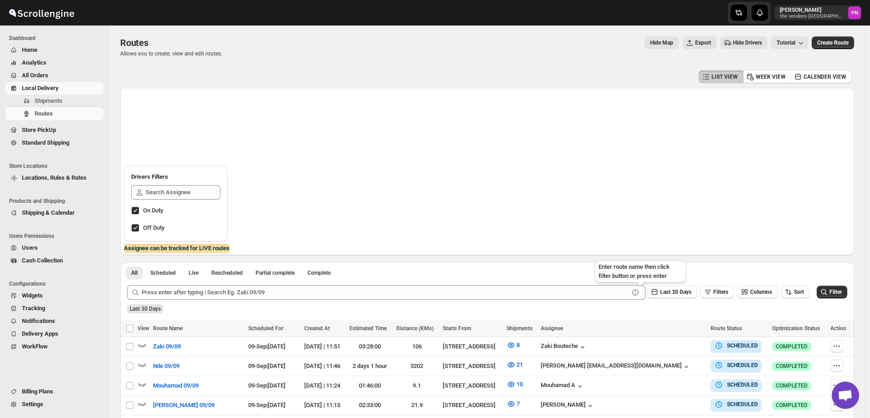
scroll to position [69, 0]
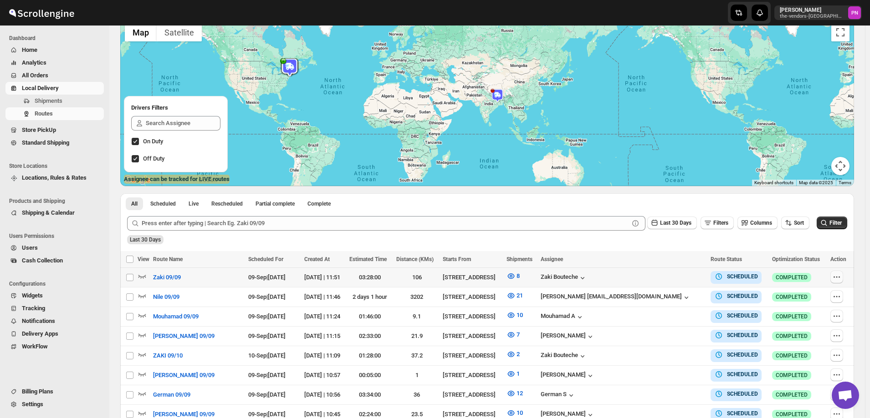
click at [836, 276] on icon "button" at bounding box center [836, 277] width 9 height 9
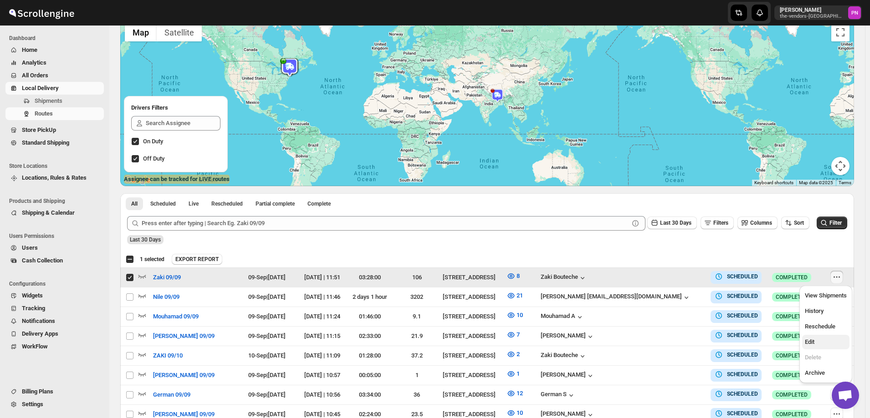
click at [821, 339] on span "Edit" at bounding box center [826, 342] width 42 height 9
checkbox input "false"
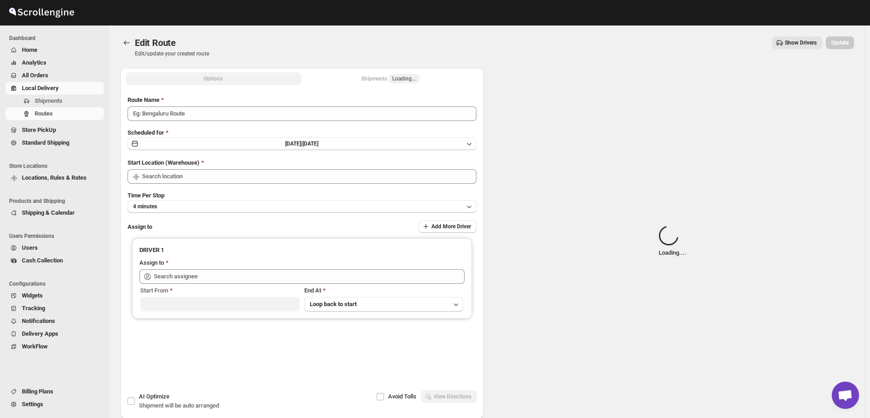
type input "Zaki 09/09"
type input "[STREET_ADDRESS]"
type input "[PERSON_NAME] ([EMAIL_ADDRESS][DOMAIN_NAME])"
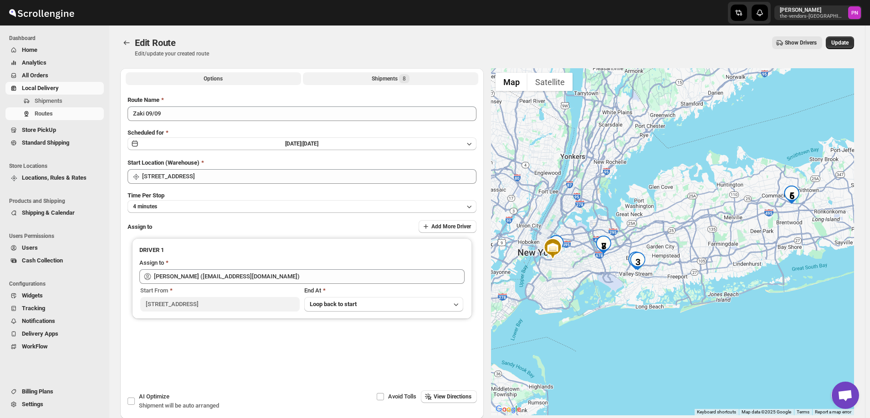
click at [367, 78] on button "Shipments 8" at bounding box center [390, 78] width 175 height 13
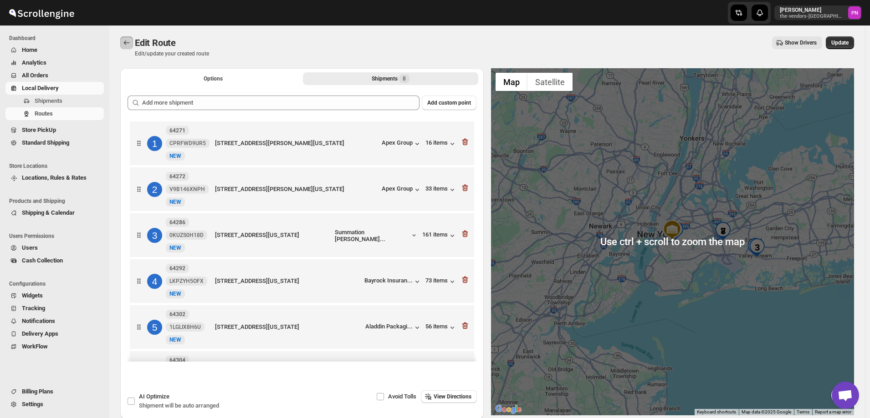
click at [123, 41] on icon "Routes" at bounding box center [126, 42] width 9 height 9
